Goal: Task Accomplishment & Management: Manage account settings

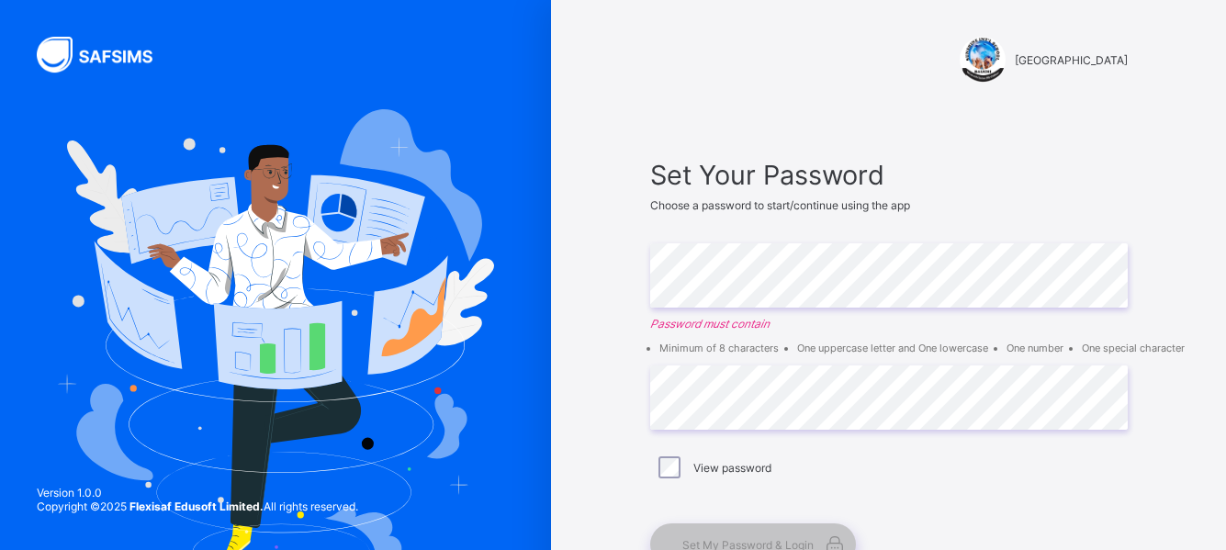
click at [783, 321] on em "Password must contain" at bounding box center [888, 324] width 477 height 14
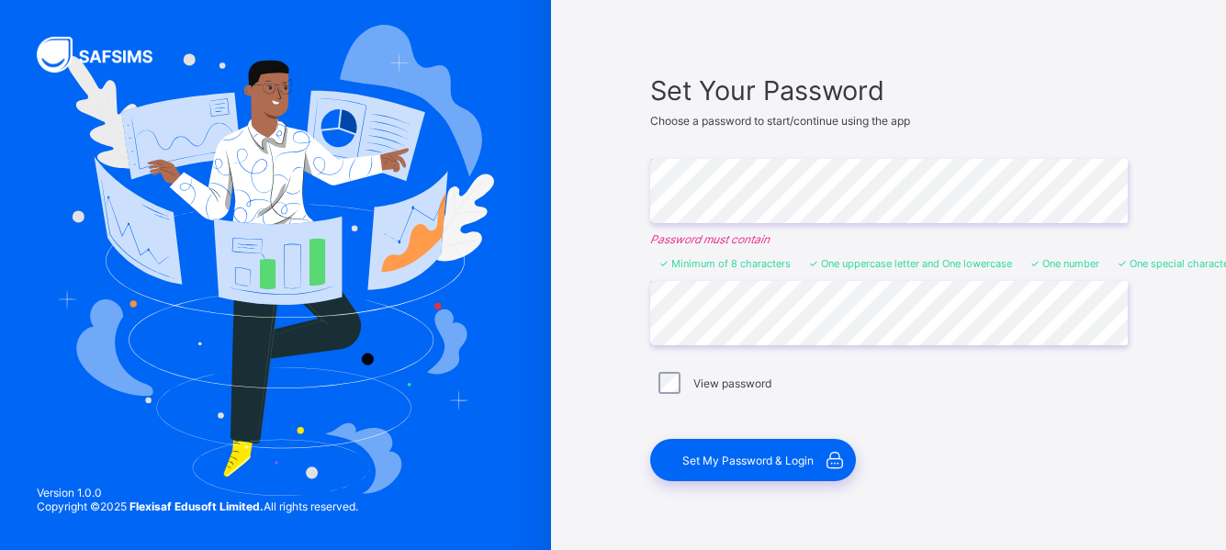
scroll to position [140, 0]
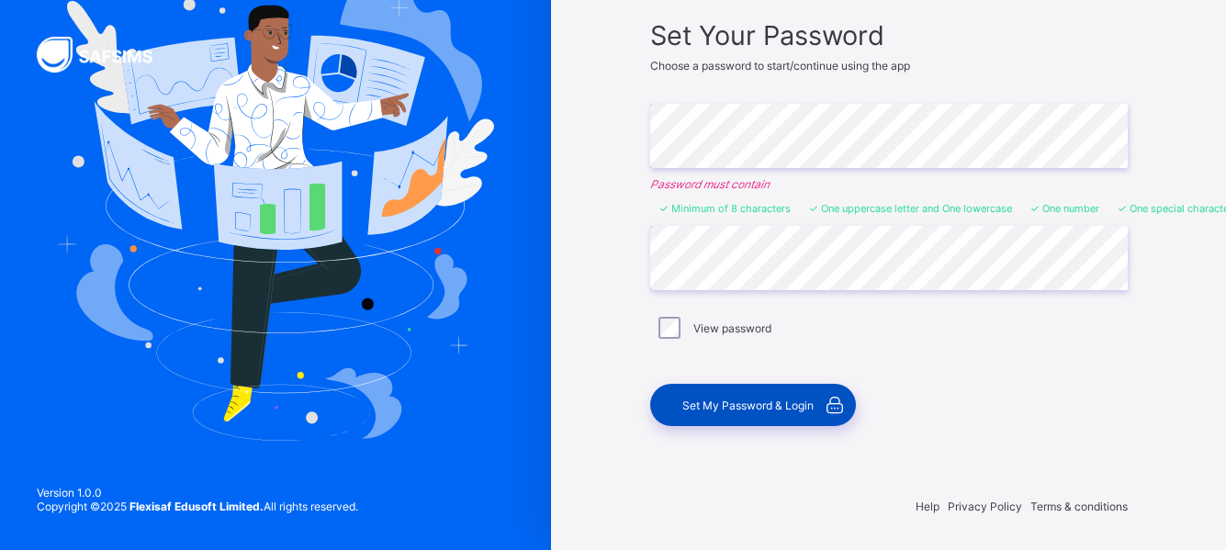
click at [763, 407] on span "Set My Password & Login" at bounding box center [747, 405] width 131 height 14
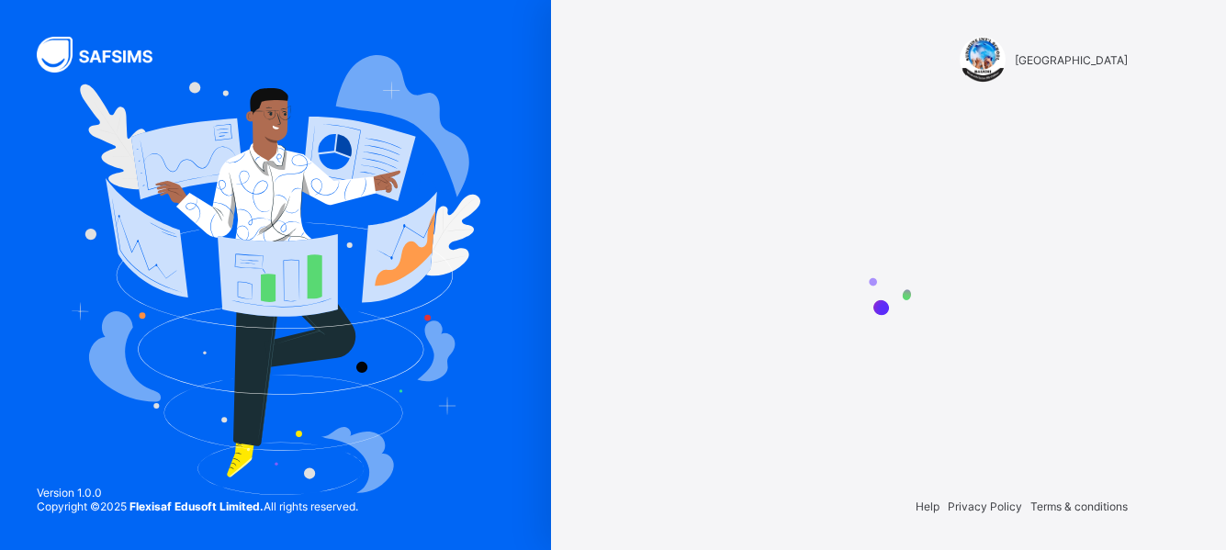
scroll to position [0, 0]
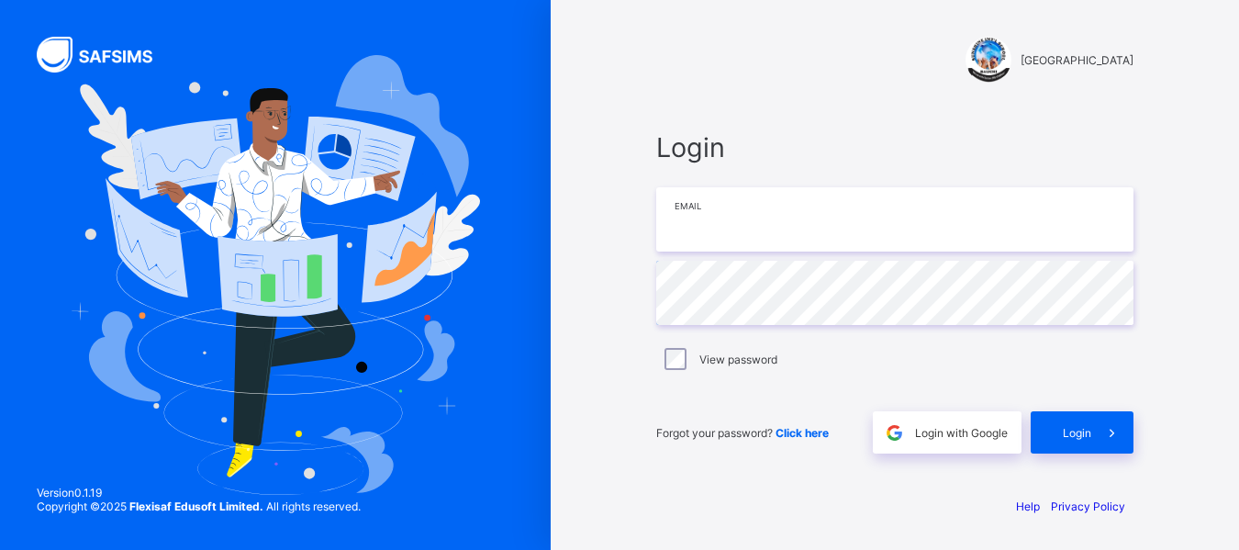
click at [728, 218] on input "email" at bounding box center [894, 219] width 477 height 64
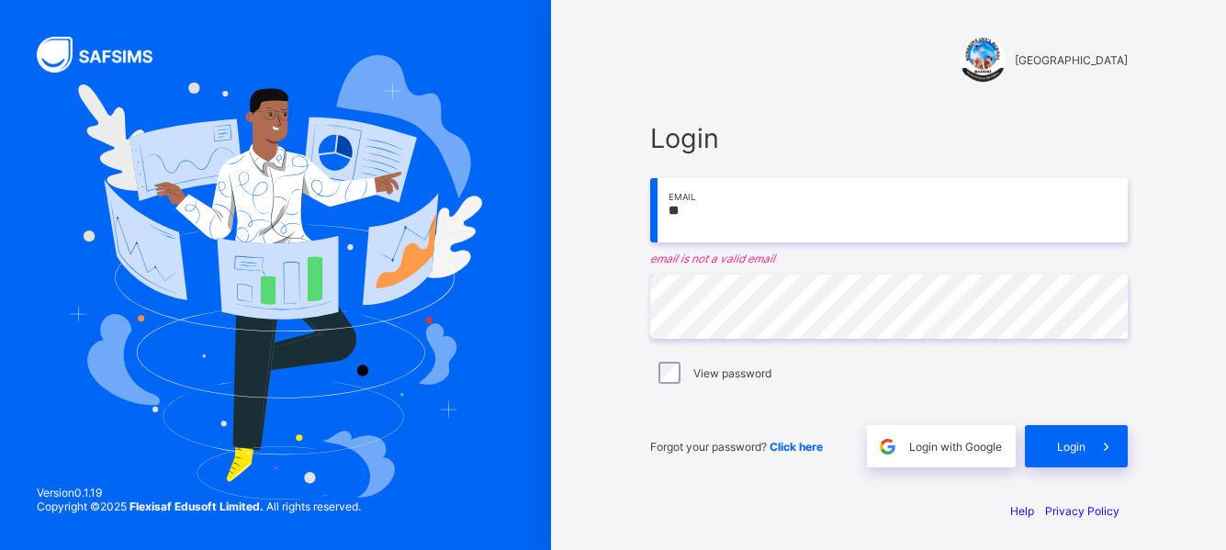
type input "**********"
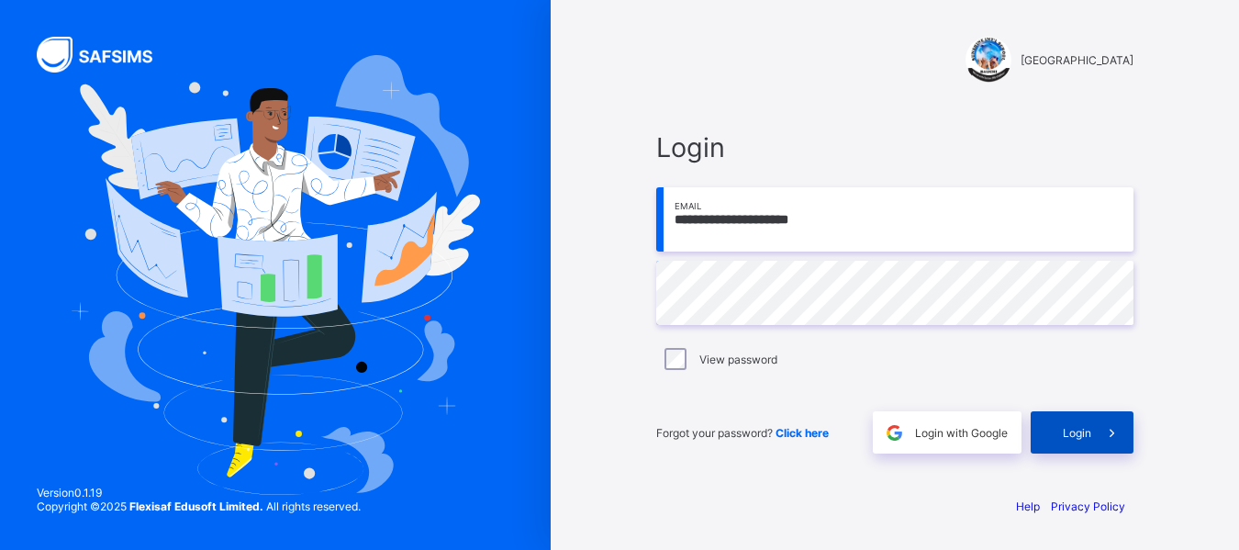
click at [1082, 429] on span "Login" at bounding box center [1077, 433] width 28 height 14
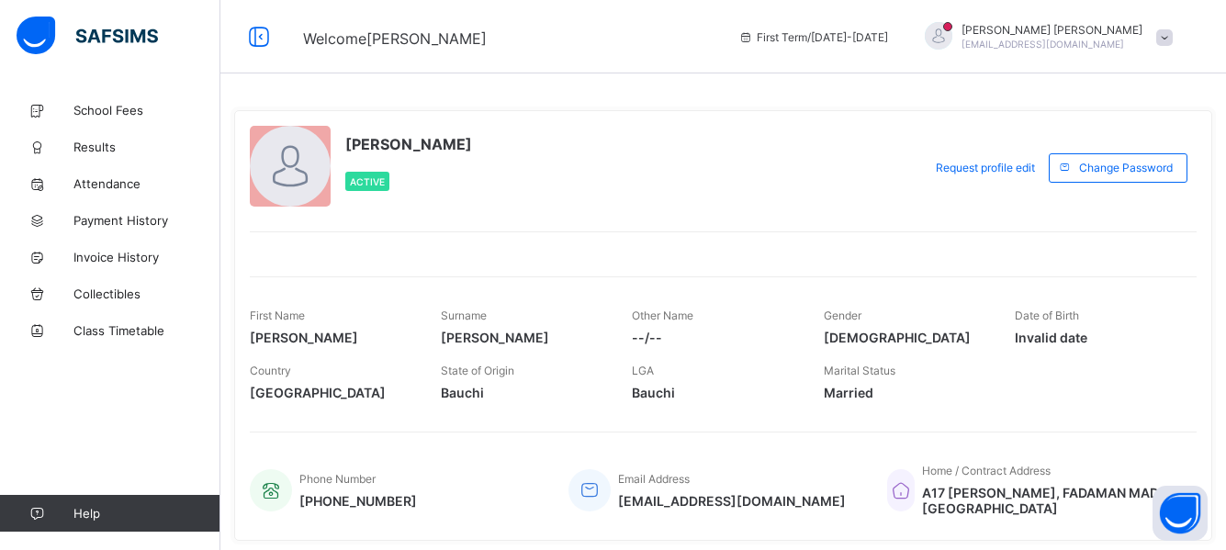
scroll to position [64, 0]
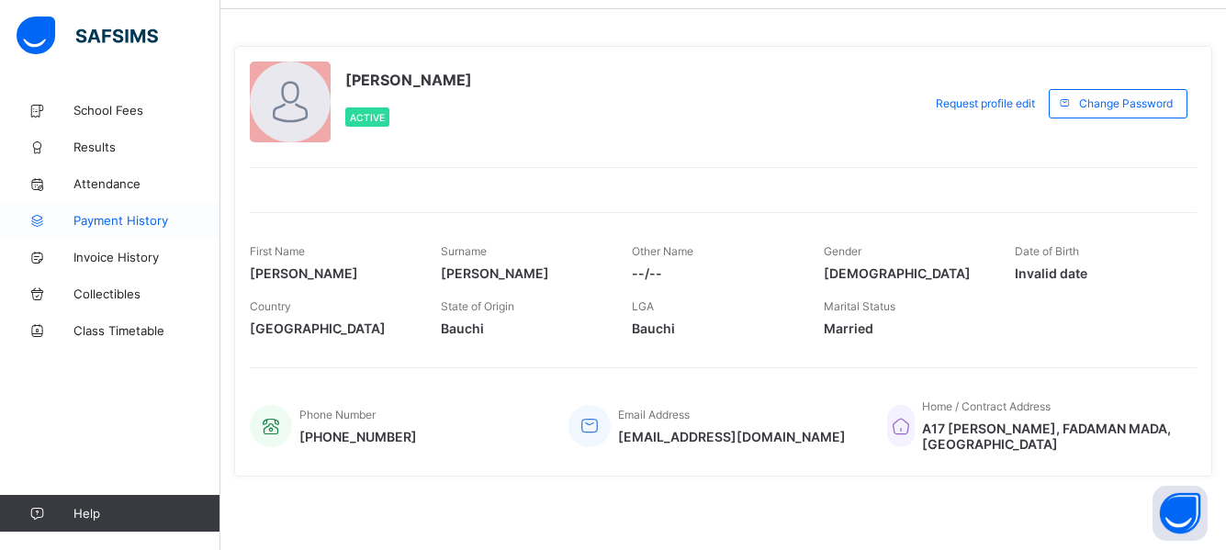
click at [125, 223] on span "Payment History" at bounding box center [146, 220] width 147 height 15
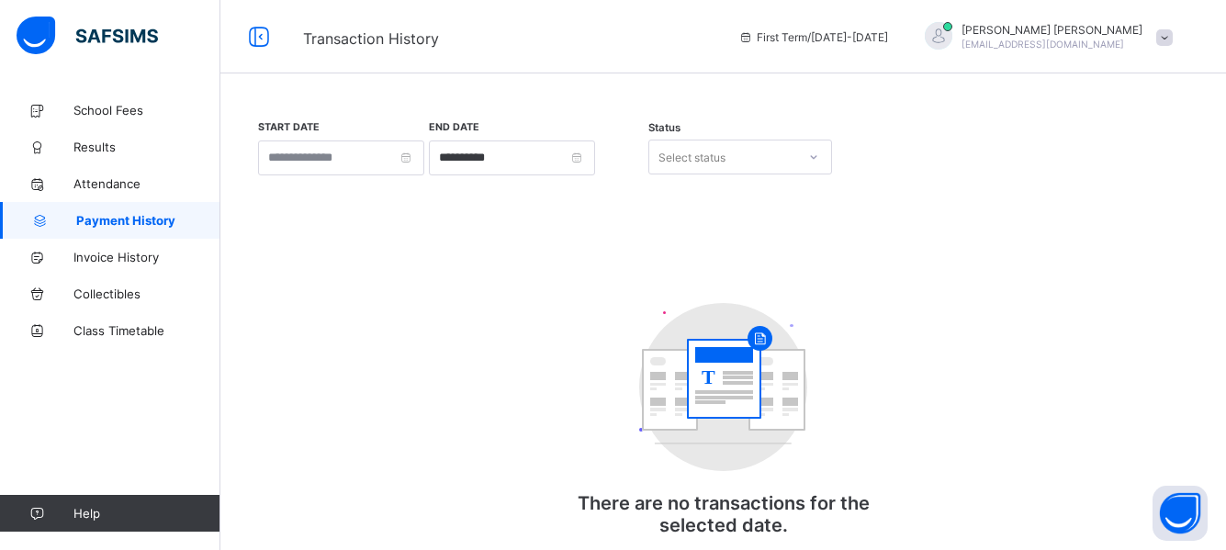
click at [812, 153] on icon at bounding box center [813, 157] width 11 height 18
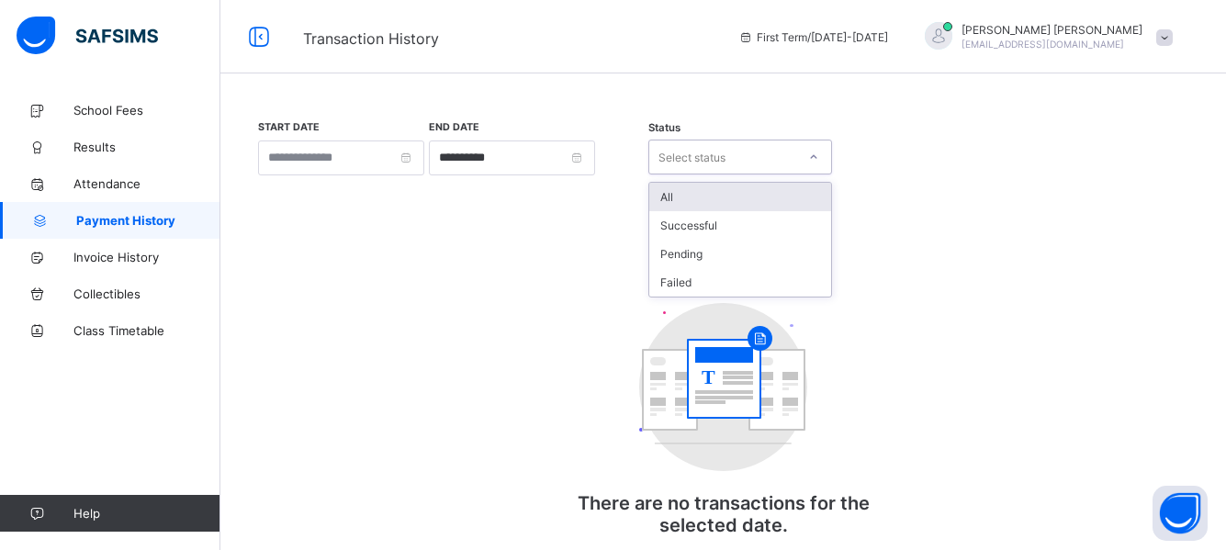
click at [704, 200] on div "All" at bounding box center [740, 197] width 182 height 28
click at [812, 158] on icon at bounding box center [814, 157] width 6 height 4
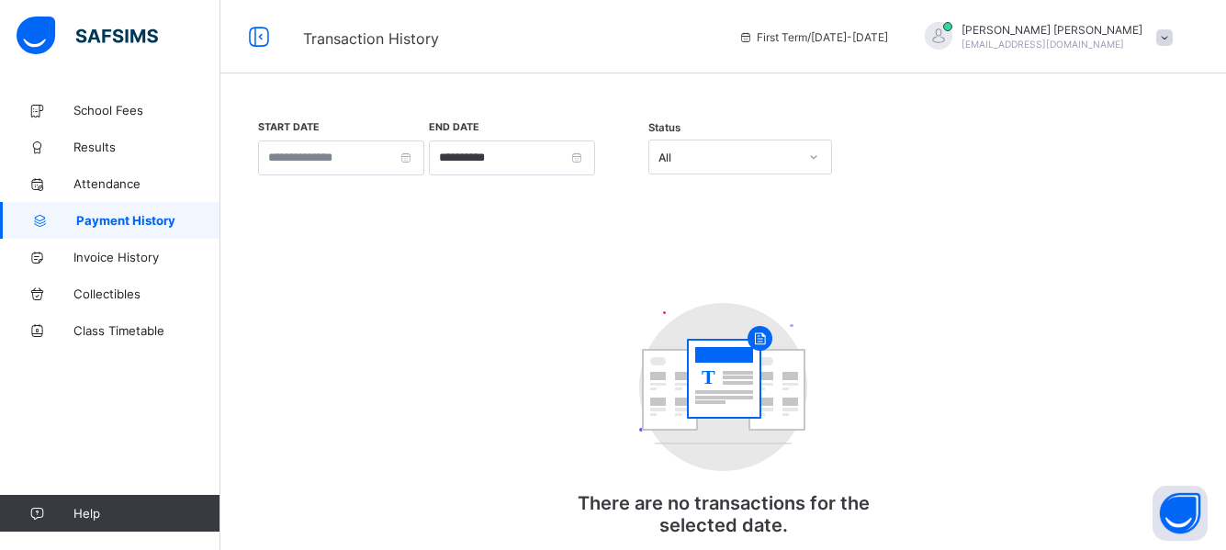
click at [930, 173] on div "**********" at bounding box center [722, 157] width 939 height 76
click at [571, 155] on input "**********" at bounding box center [512, 157] width 166 height 35
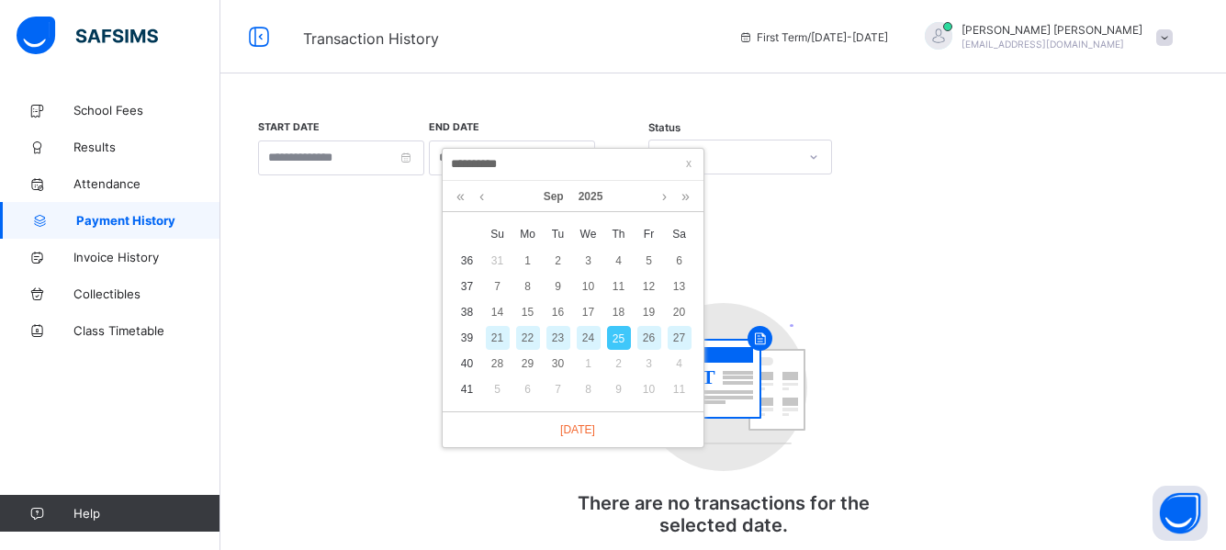
click at [304, 240] on div "**********" at bounding box center [722, 345] width 939 height 453
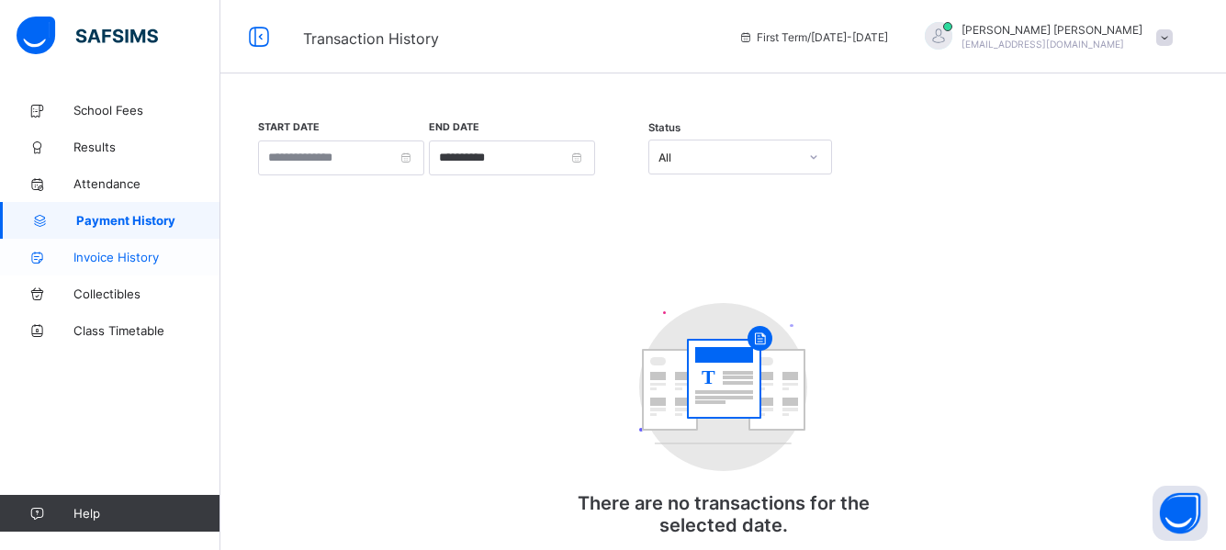
click at [143, 260] on span "Invoice History" at bounding box center [146, 257] width 147 height 15
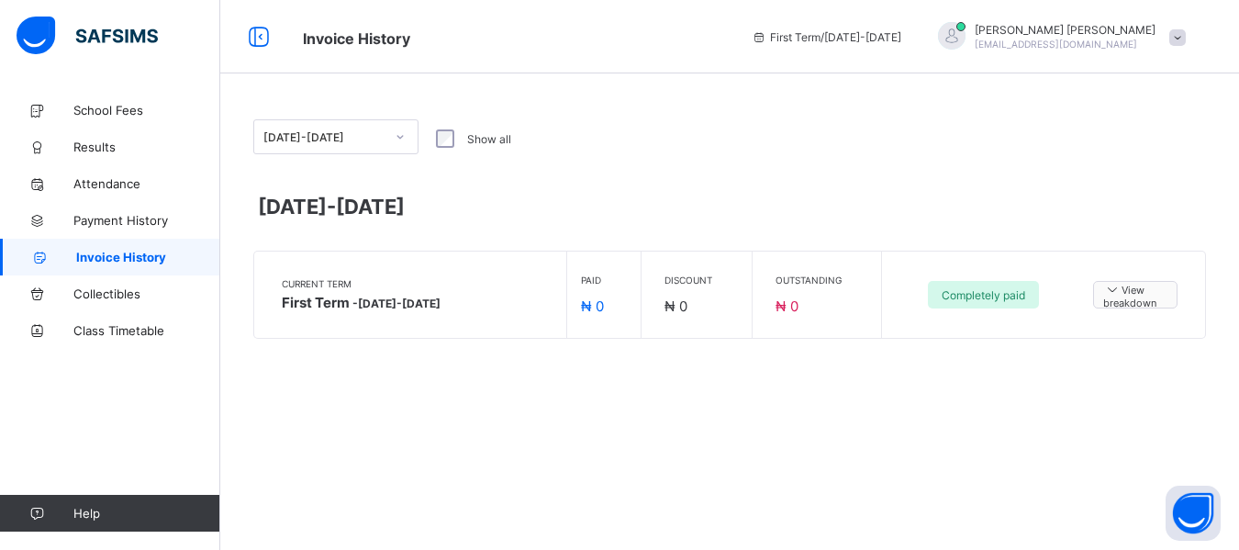
click at [1108, 292] on icon at bounding box center [1112, 289] width 18 height 16
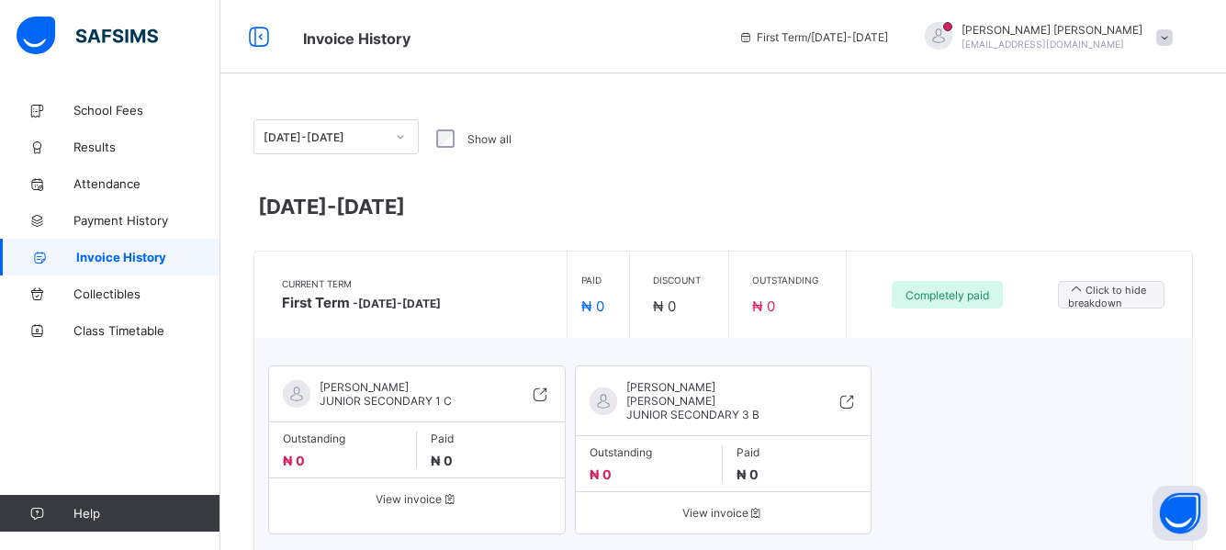
scroll to position [63, 0]
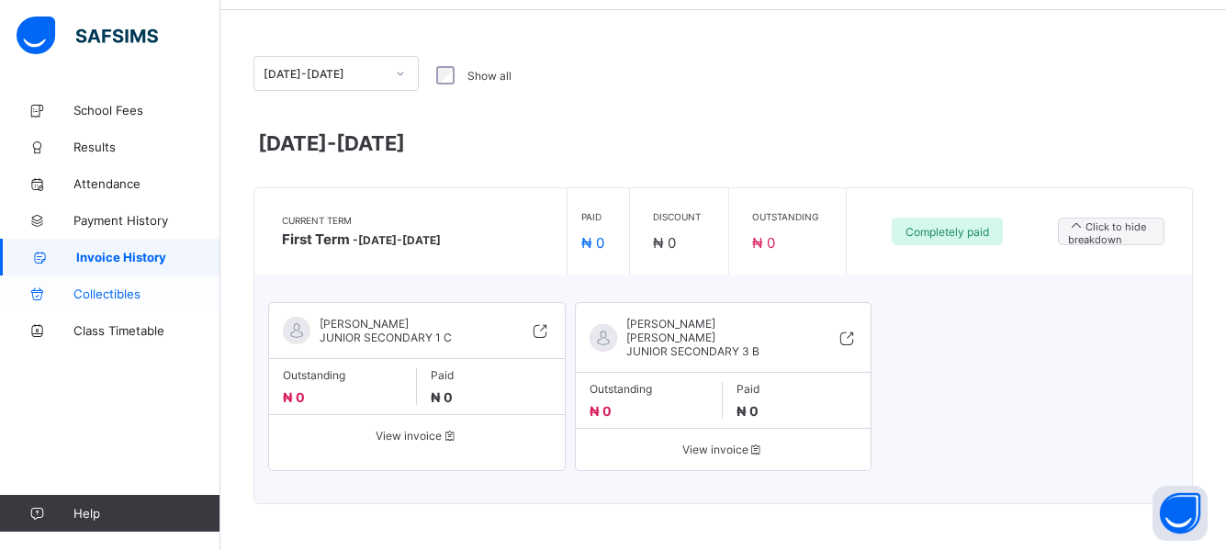
click at [104, 295] on span "Collectibles" at bounding box center [146, 293] width 147 height 15
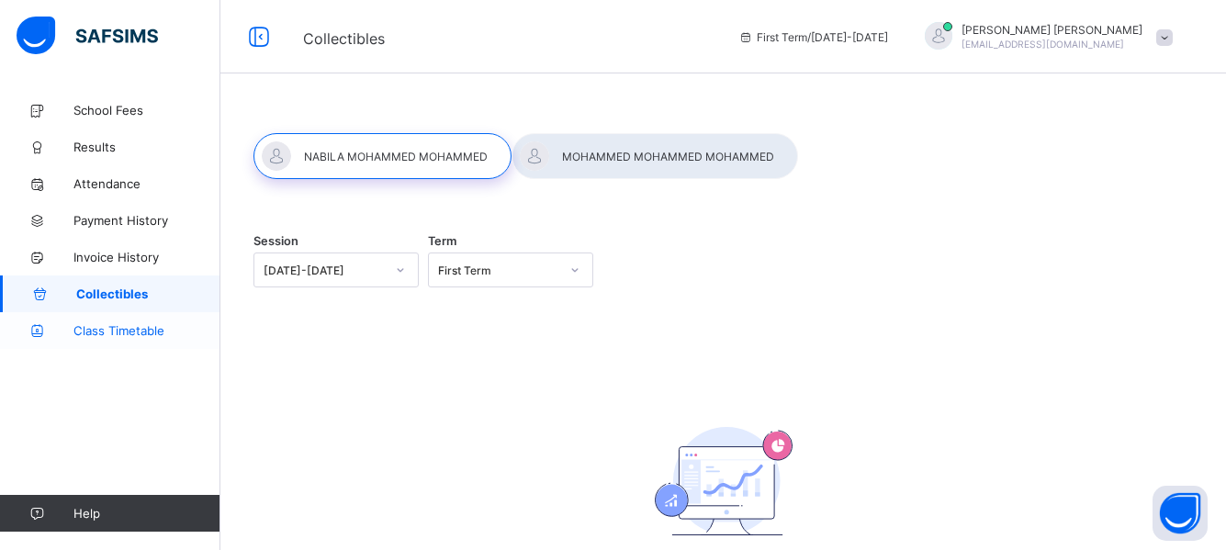
click at [119, 335] on span "Class Timetable" at bounding box center [146, 330] width 147 height 15
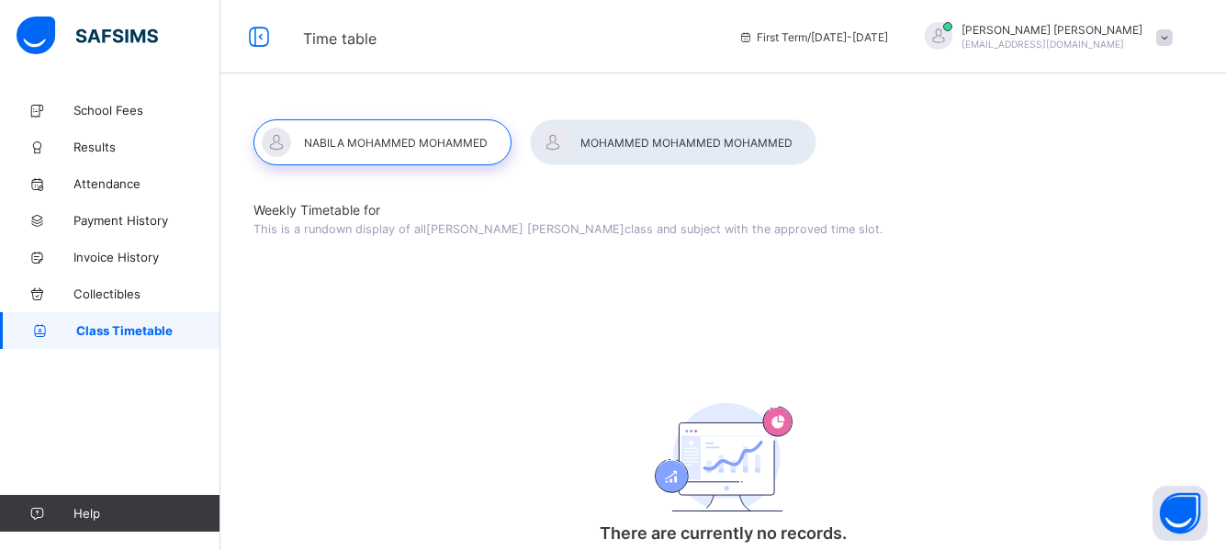
click at [383, 137] on div at bounding box center [382, 142] width 258 height 46
click at [399, 139] on div at bounding box center [382, 142] width 258 height 46
click at [665, 148] on div at bounding box center [673, 142] width 286 height 46
